Goal: Browse casually: Explore the website without a specific task or goal

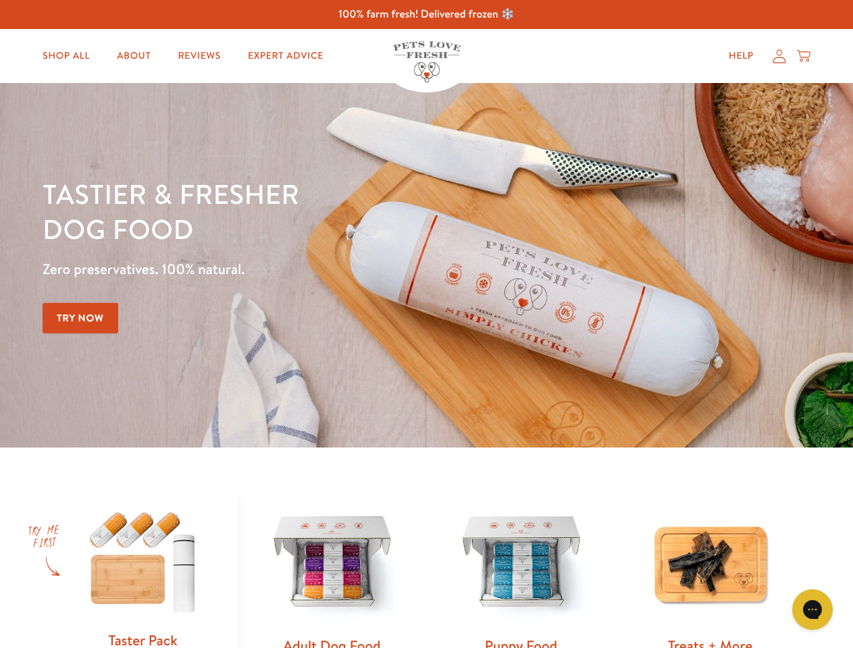
click at [426, 324] on div "Tastier & fresher dog food Zero preservatives. 100% natural. Try Now" at bounding box center [299, 265] width 512 height 178
click at [812, 610] on icon "Gorgias live chat" at bounding box center [812, 609] width 13 height 13
